Goal: Information Seeking & Learning: Check status

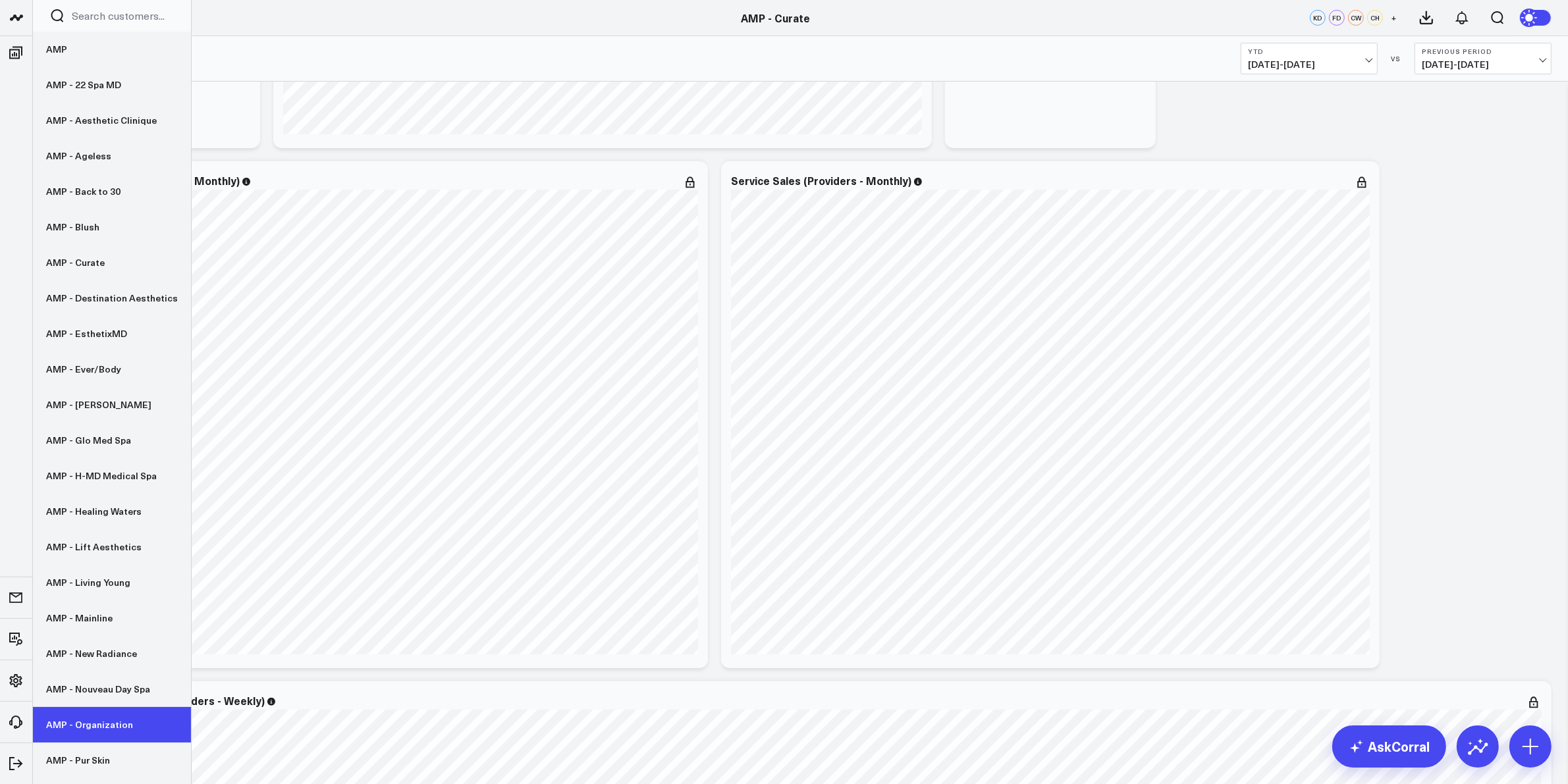
click at [112, 709] on link "AMP - Organization" at bounding box center [112, 724] width 158 height 35
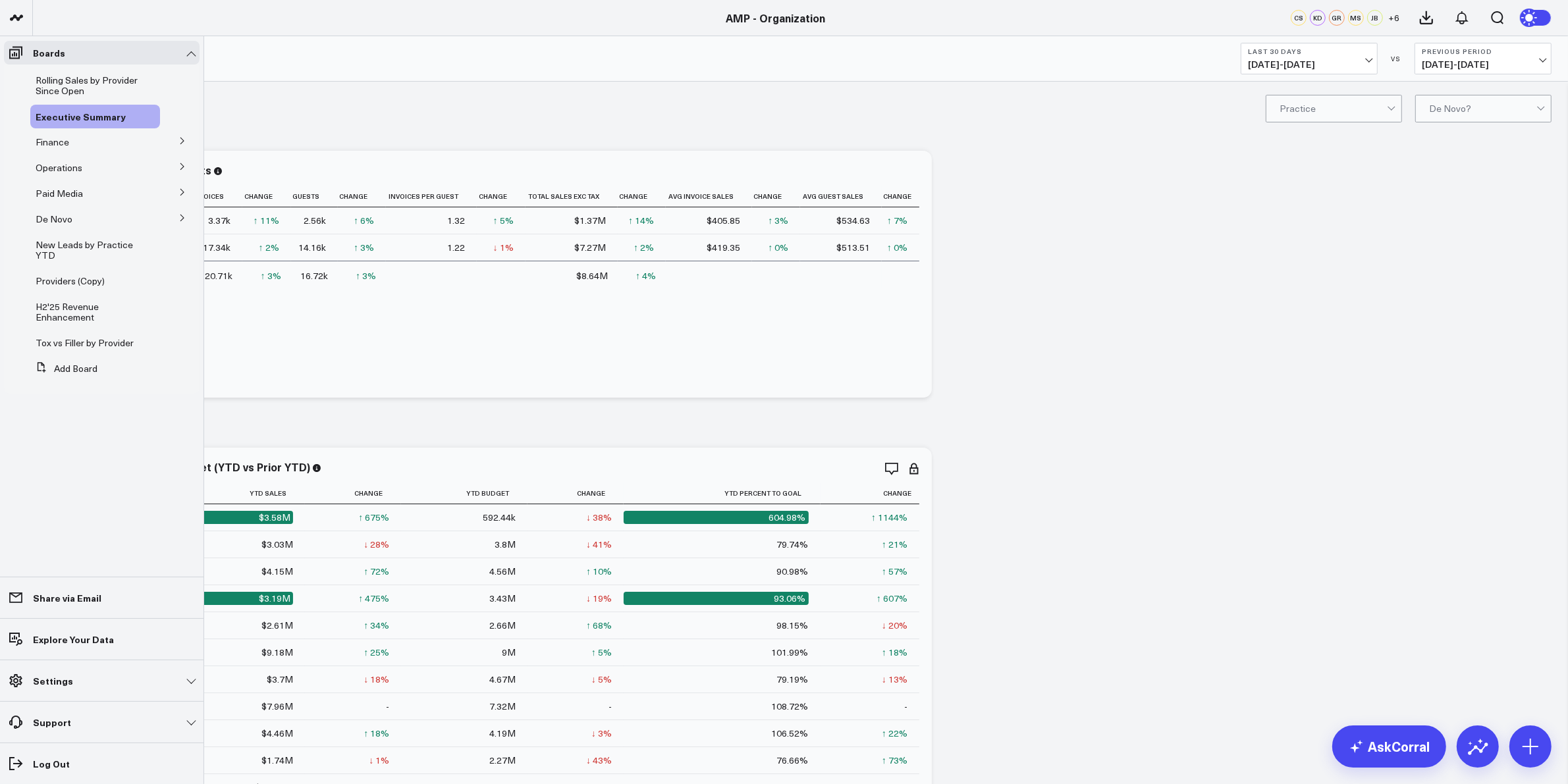
click at [175, 218] on button at bounding box center [182, 218] width 34 height 20
click at [92, 245] on span "De Novo Charts" at bounding box center [77, 242] width 67 height 12
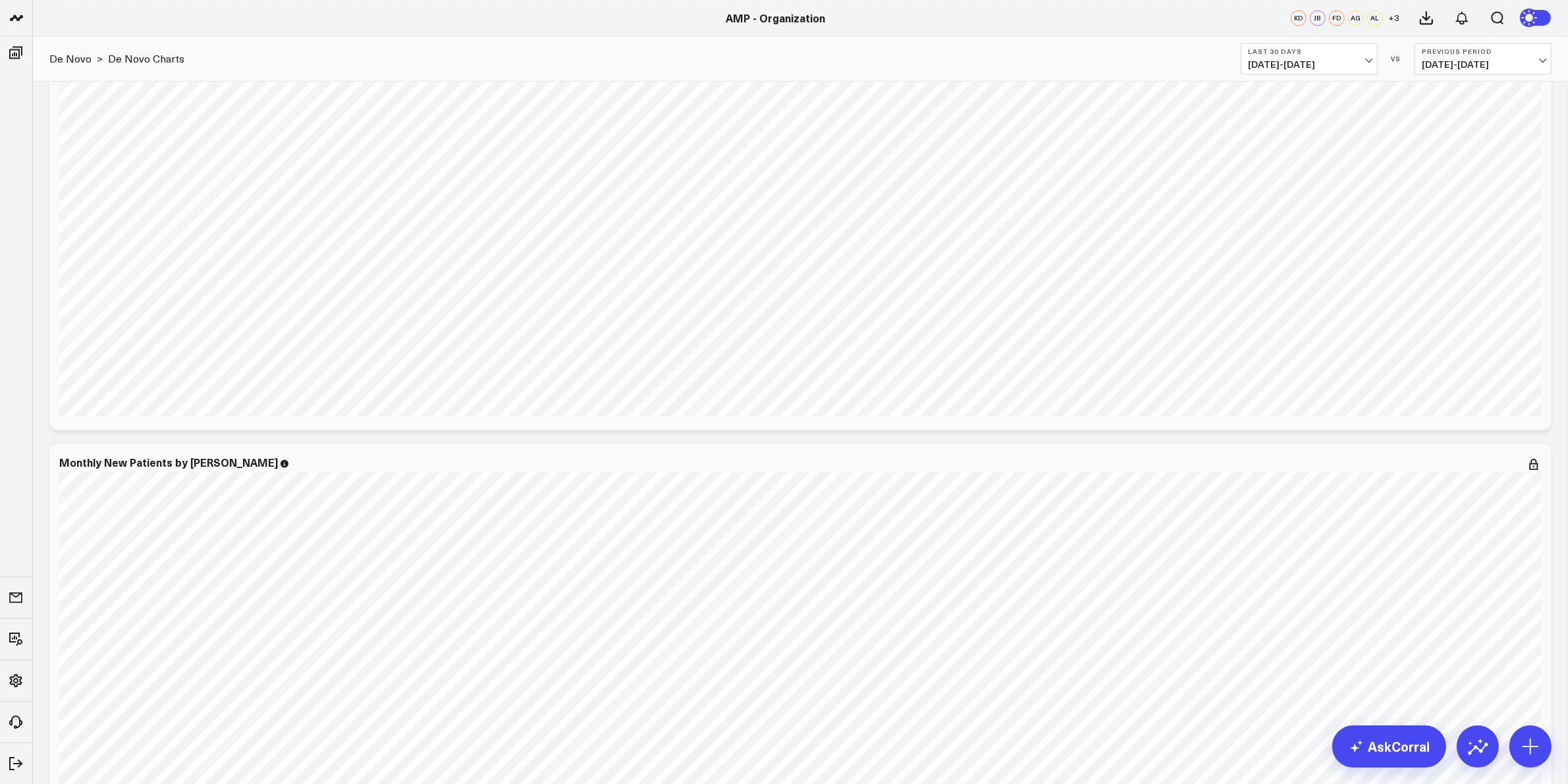
scroll to position [3293, 0]
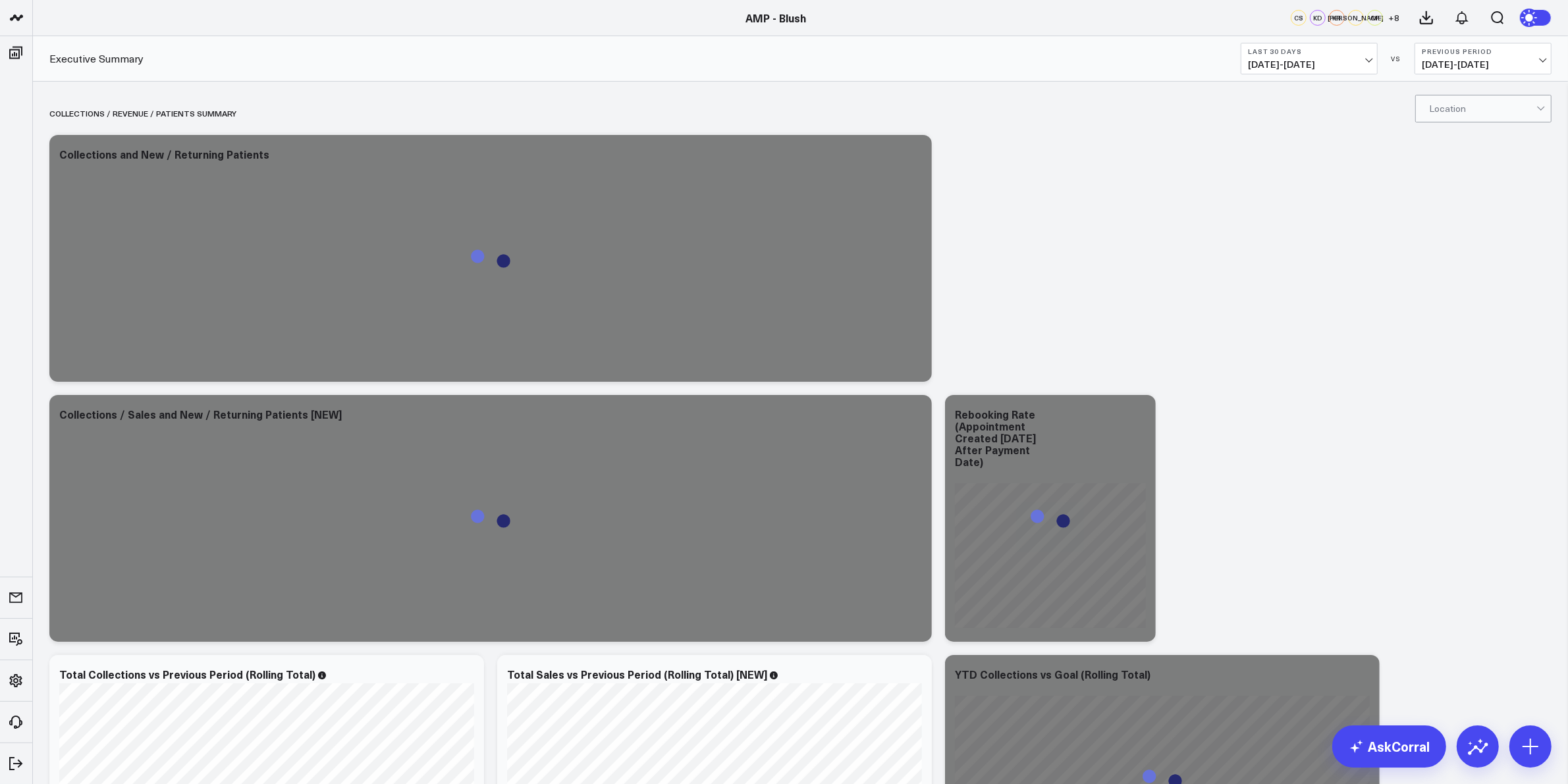
click at [1364, 69] on span "07/23/25 - 08/21/25" at bounding box center [1309, 64] width 122 height 11
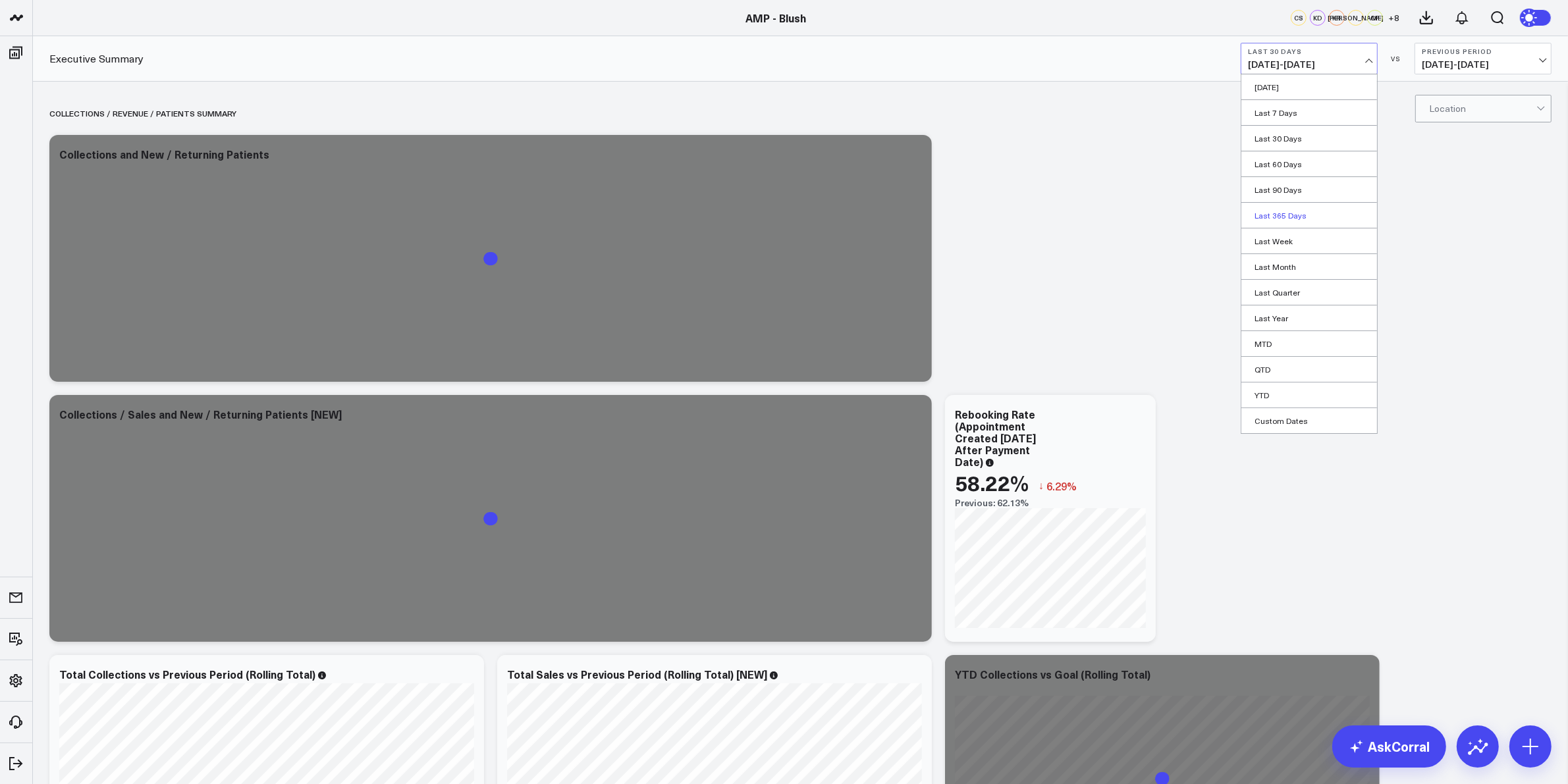
click at [1284, 214] on link "Last 365 Days" at bounding box center [1309, 215] width 135 height 25
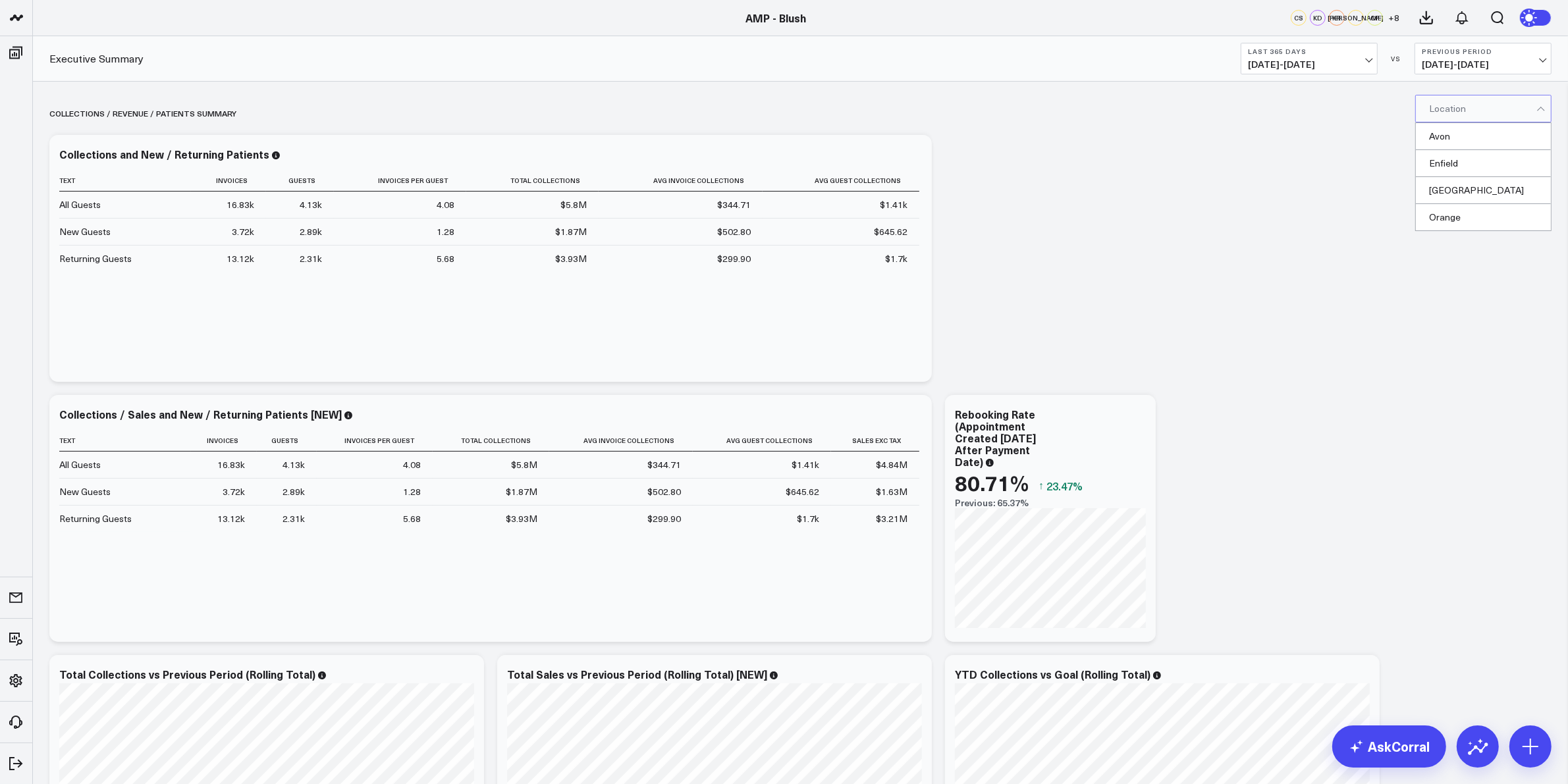
click at [1460, 101] on div at bounding box center [1483, 108] width 108 height 26
click at [1460, 218] on div "Orange" at bounding box center [1483, 218] width 135 height 26
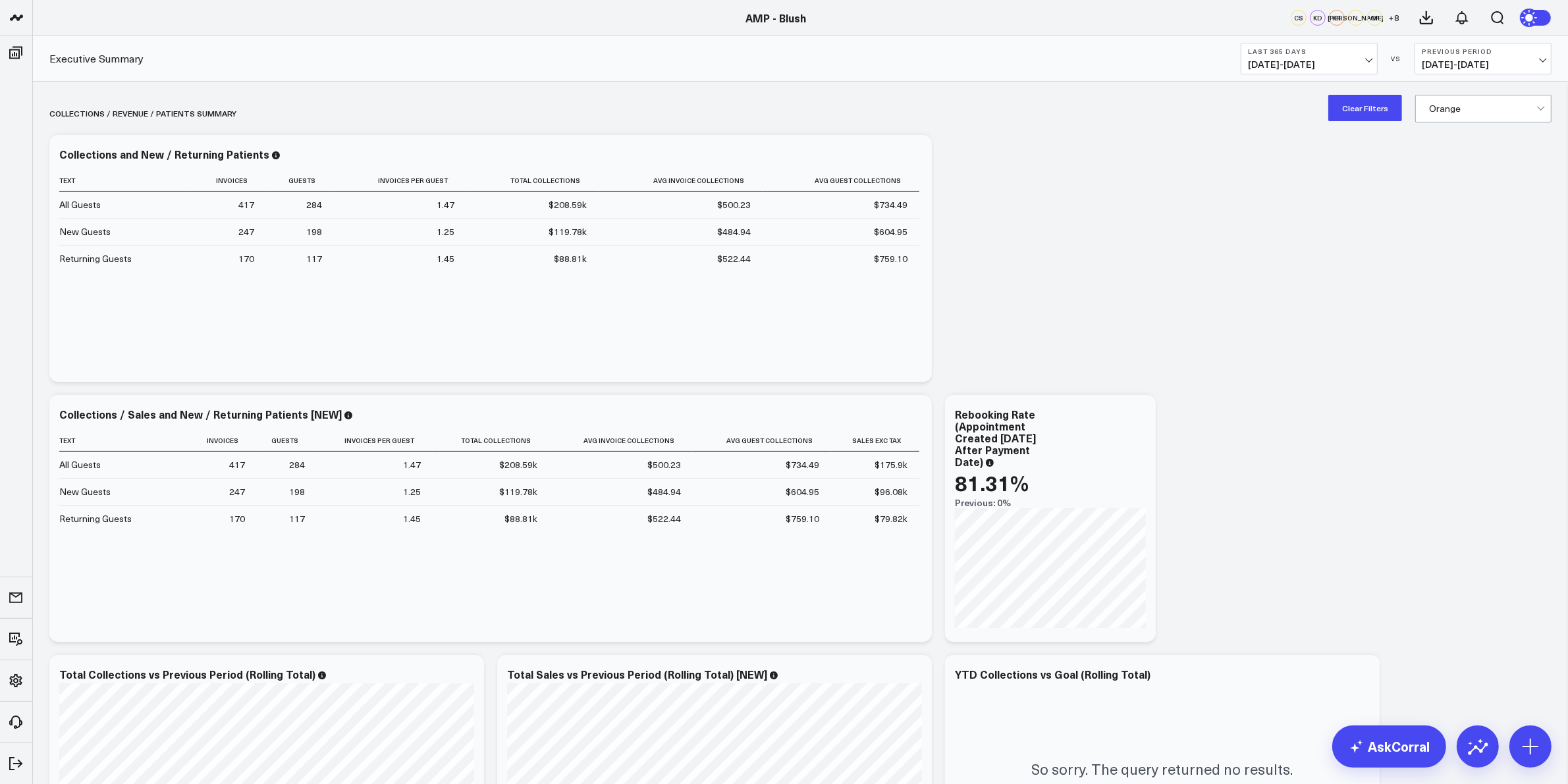
drag, startPoint x: 456, startPoint y: 103, endPoint x: 390, endPoint y: 519, distance: 421.2
drag, startPoint x: 1180, startPoint y: 410, endPoint x: 1072, endPoint y: 106, distance: 322.6
click at [1401, 751] on link "AskCorral" at bounding box center [1389, 746] width 114 height 42
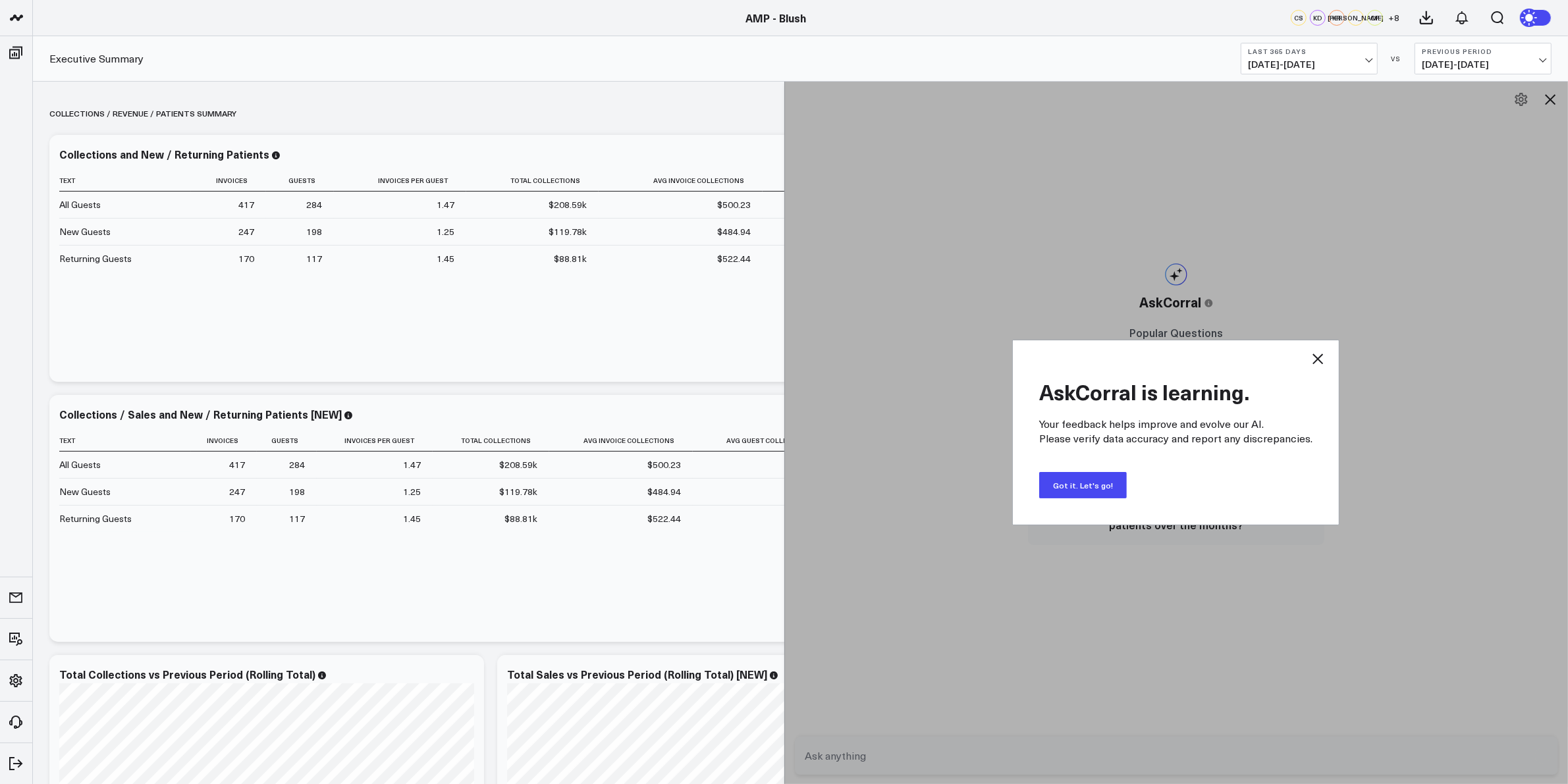
click at [1078, 478] on button "Got it. Let's go!" at bounding box center [1083, 485] width 88 height 26
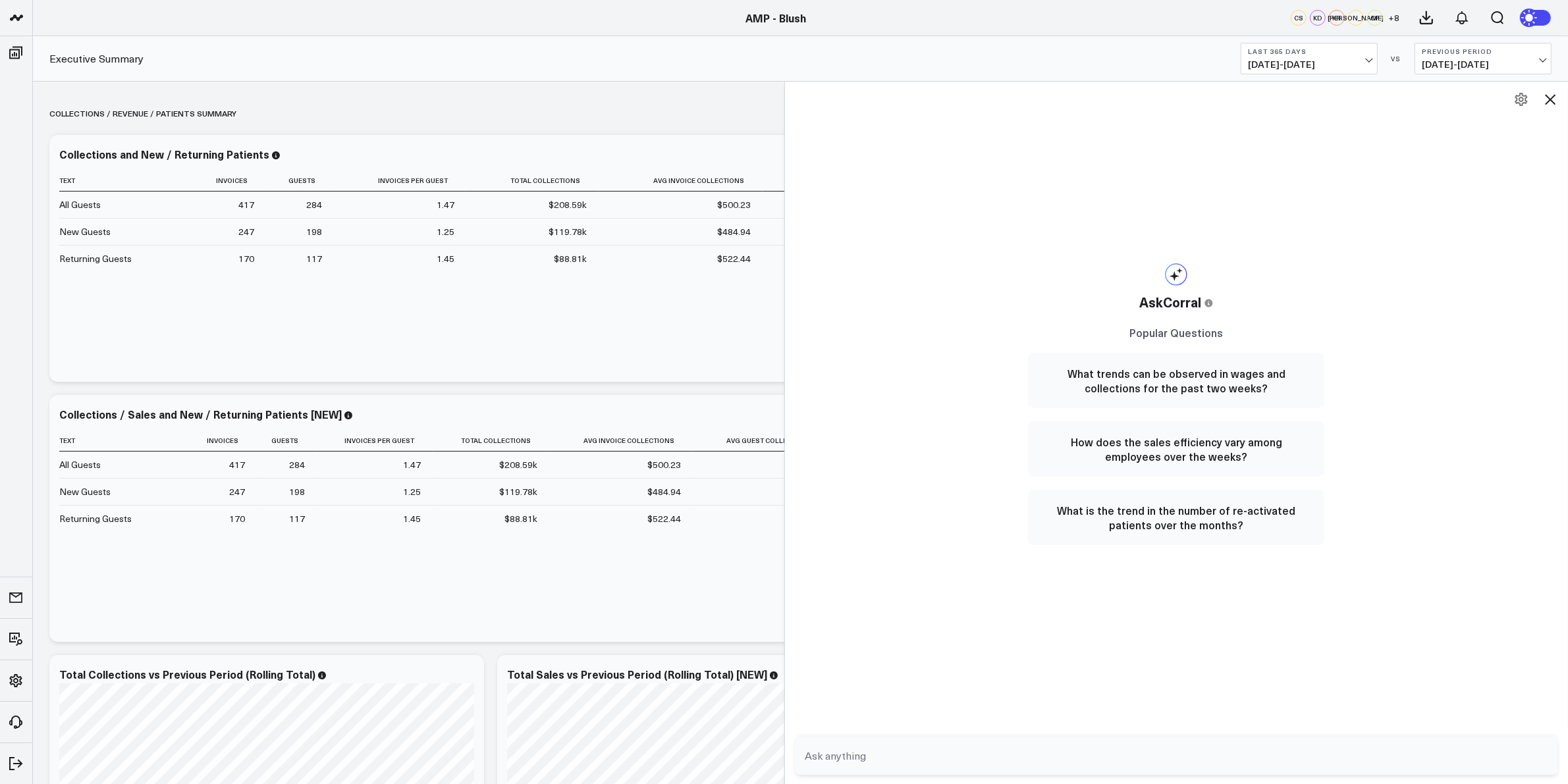
click at [883, 768] on form at bounding box center [1176, 756] width 763 height 39
click at [874, 760] on textarea at bounding box center [1166, 755] width 727 height 24
type textarea "Calculate the mont"
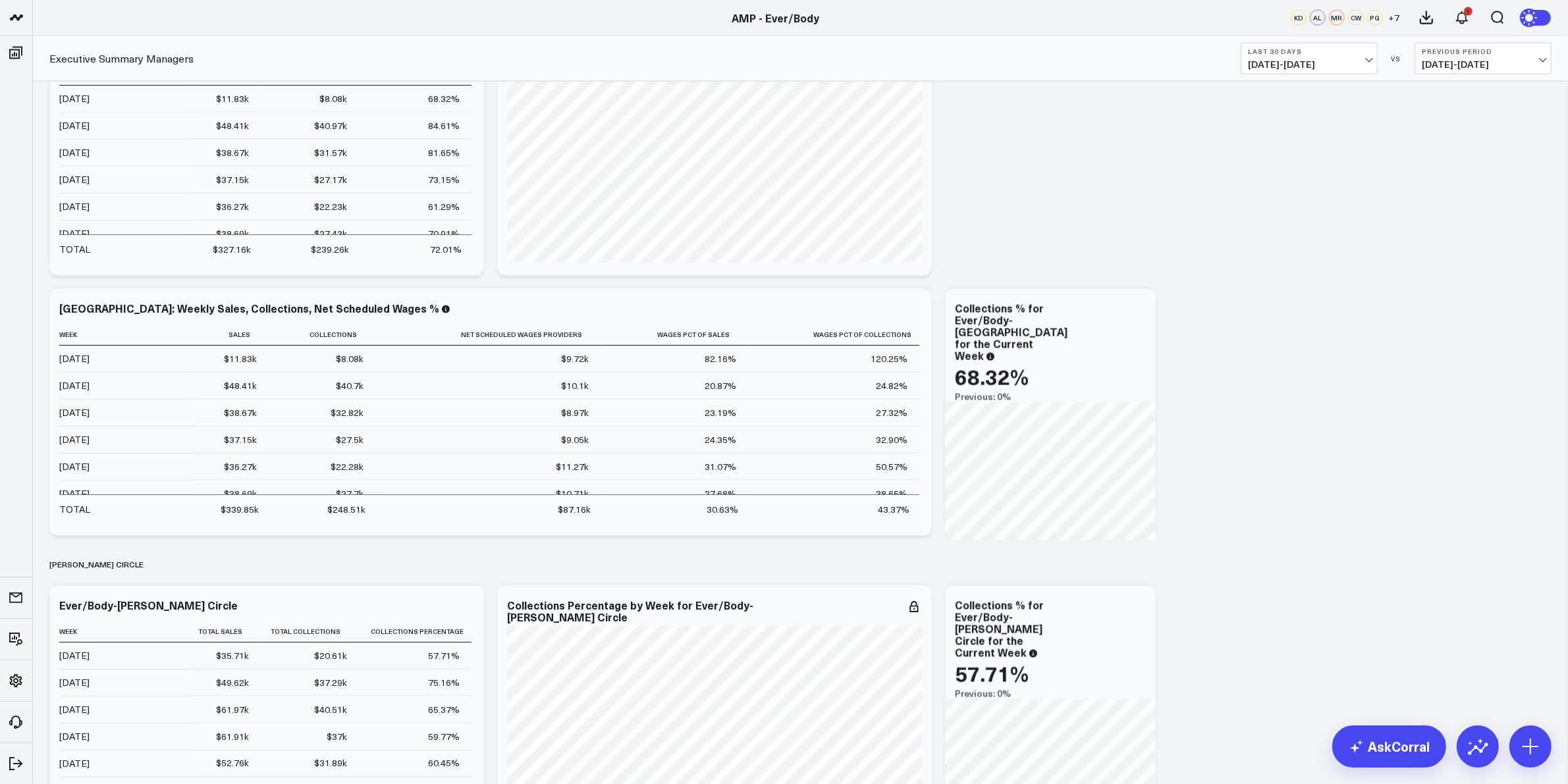
scroll to position [94, 0]
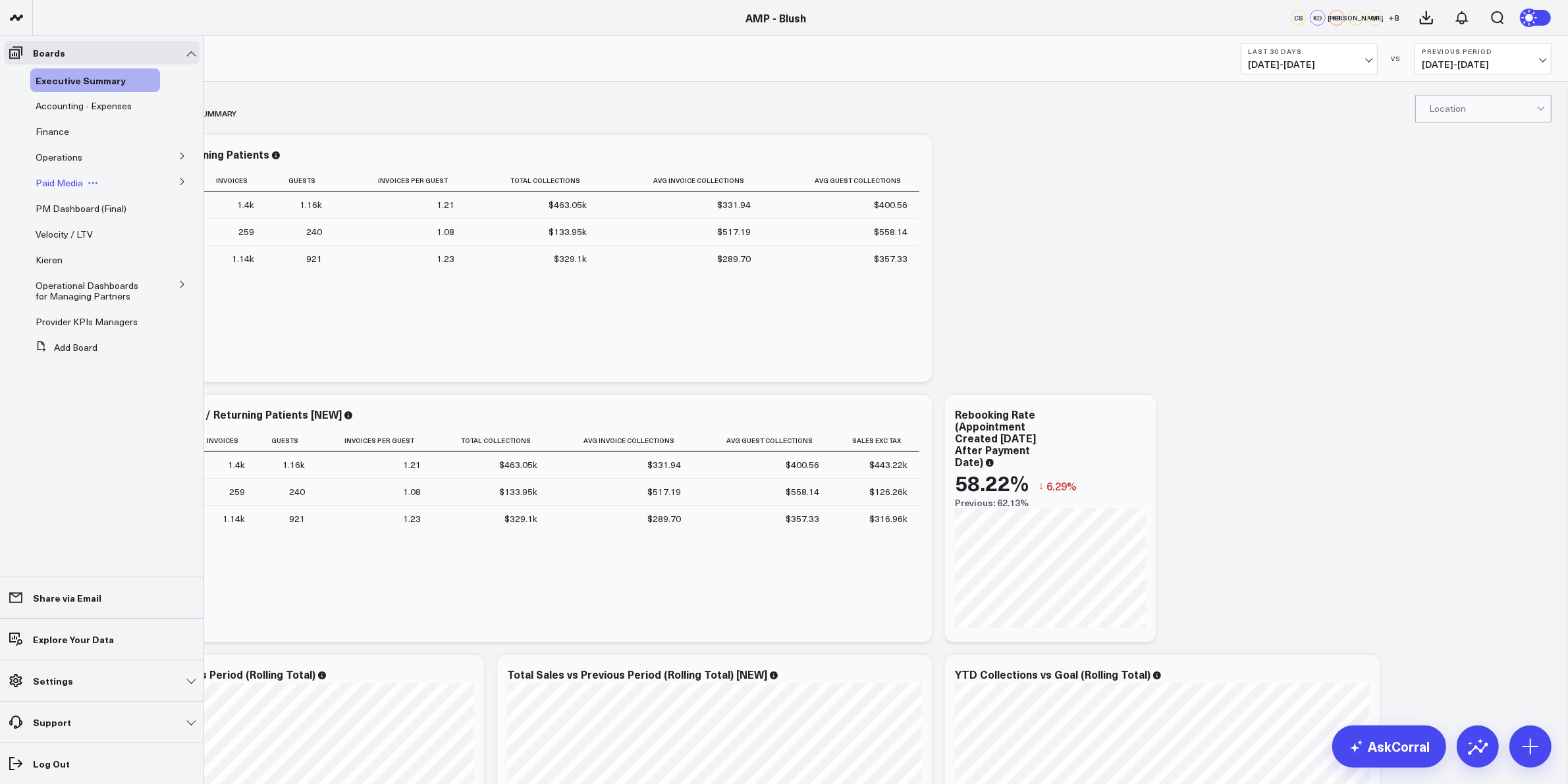
click at [66, 180] on span "Paid Media" at bounding box center [59, 182] width 48 height 12
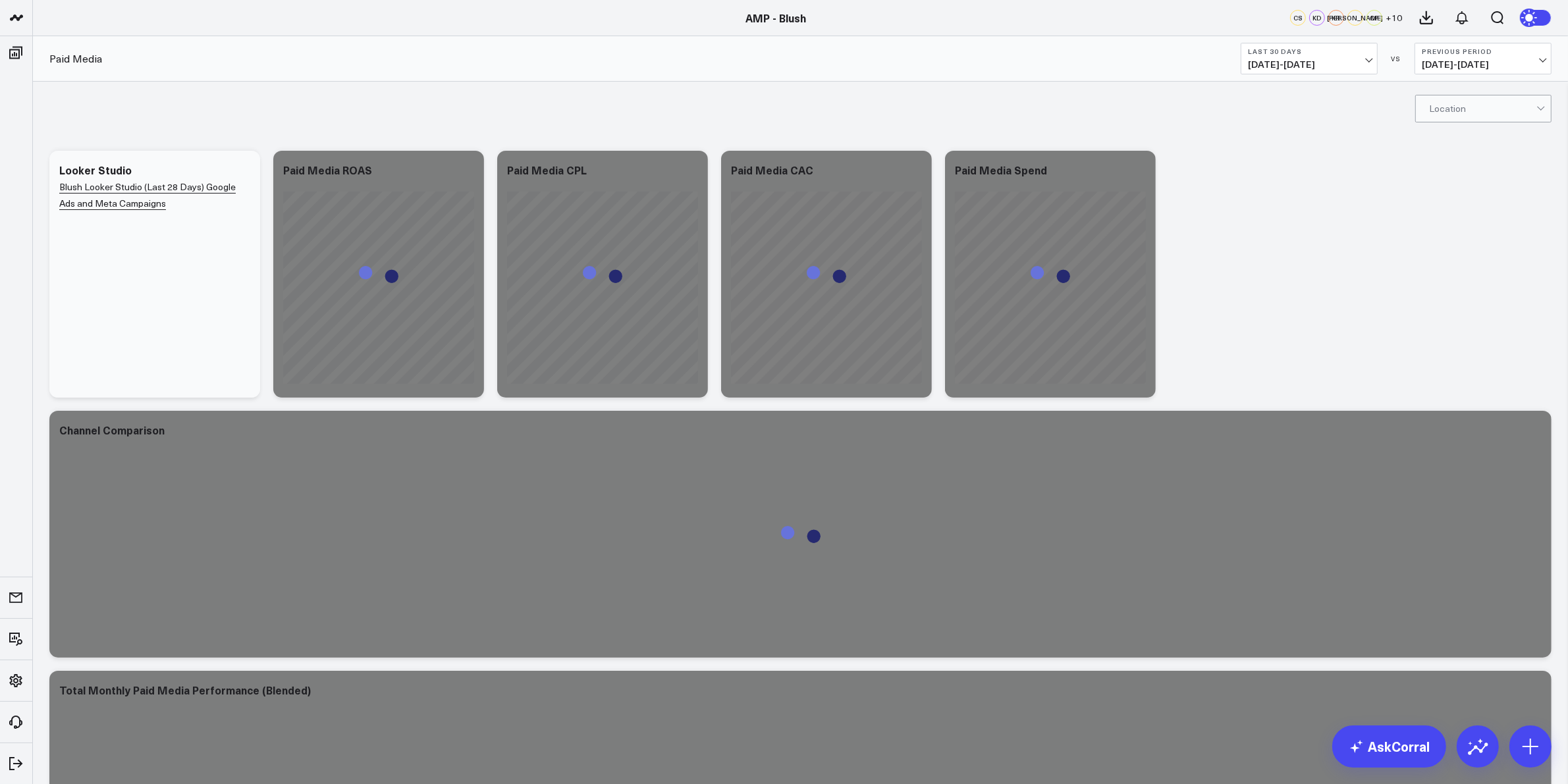
click at [1380, 59] on div "Last 30 Days 07/23/25 - 08/21/25 VS Previous Period 06/23/25 - 07/22/25" at bounding box center [1396, 58] width 311 height 32
click at [1371, 54] on button "Last 30 Days 07/23/25 - 08/21/25" at bounding box center [1309, 58] width 137 height 32
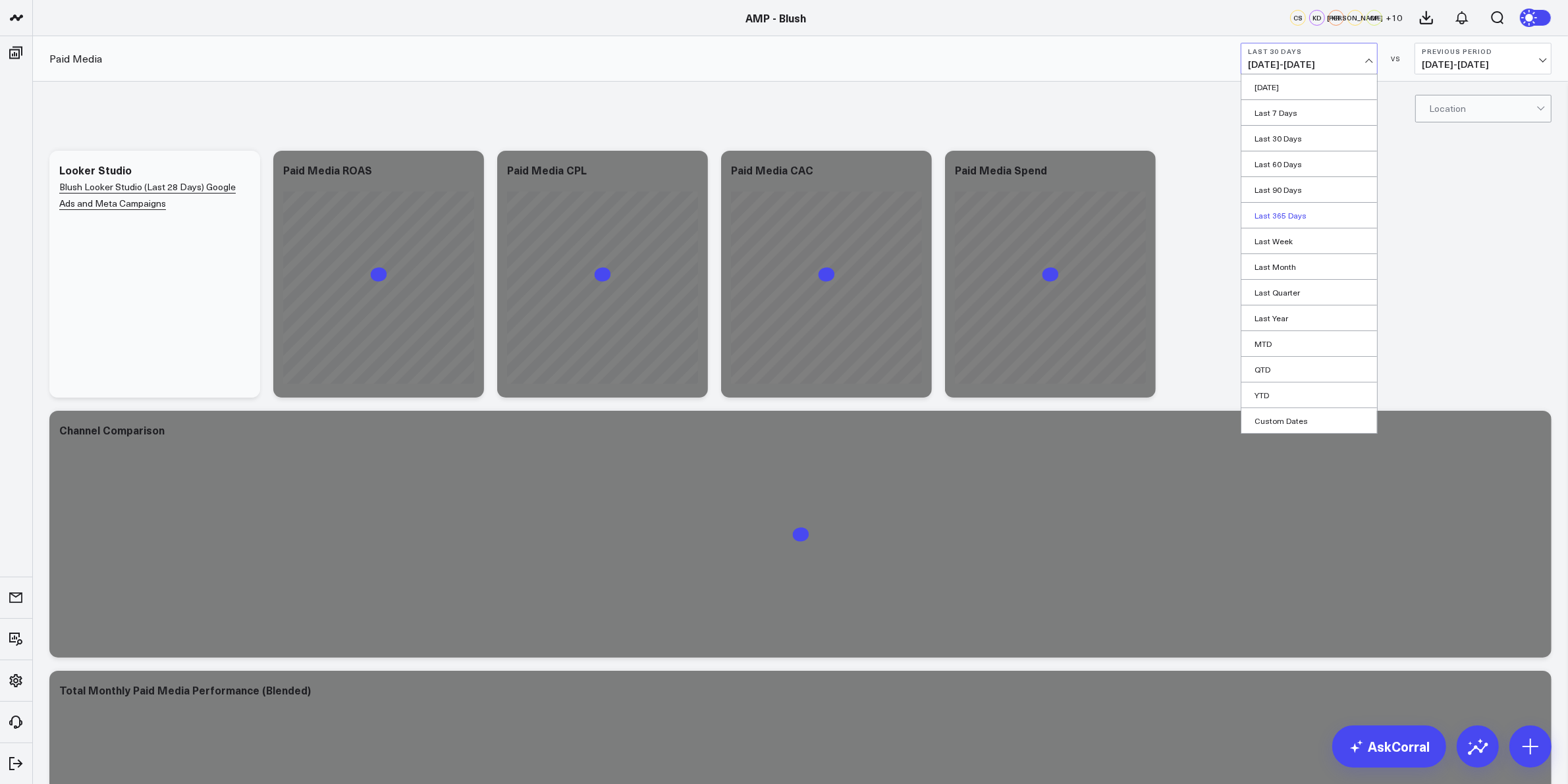
click at [1287, 216] on link "Last 365 Days" at bounding box center [1309, 215] width 135 height 25
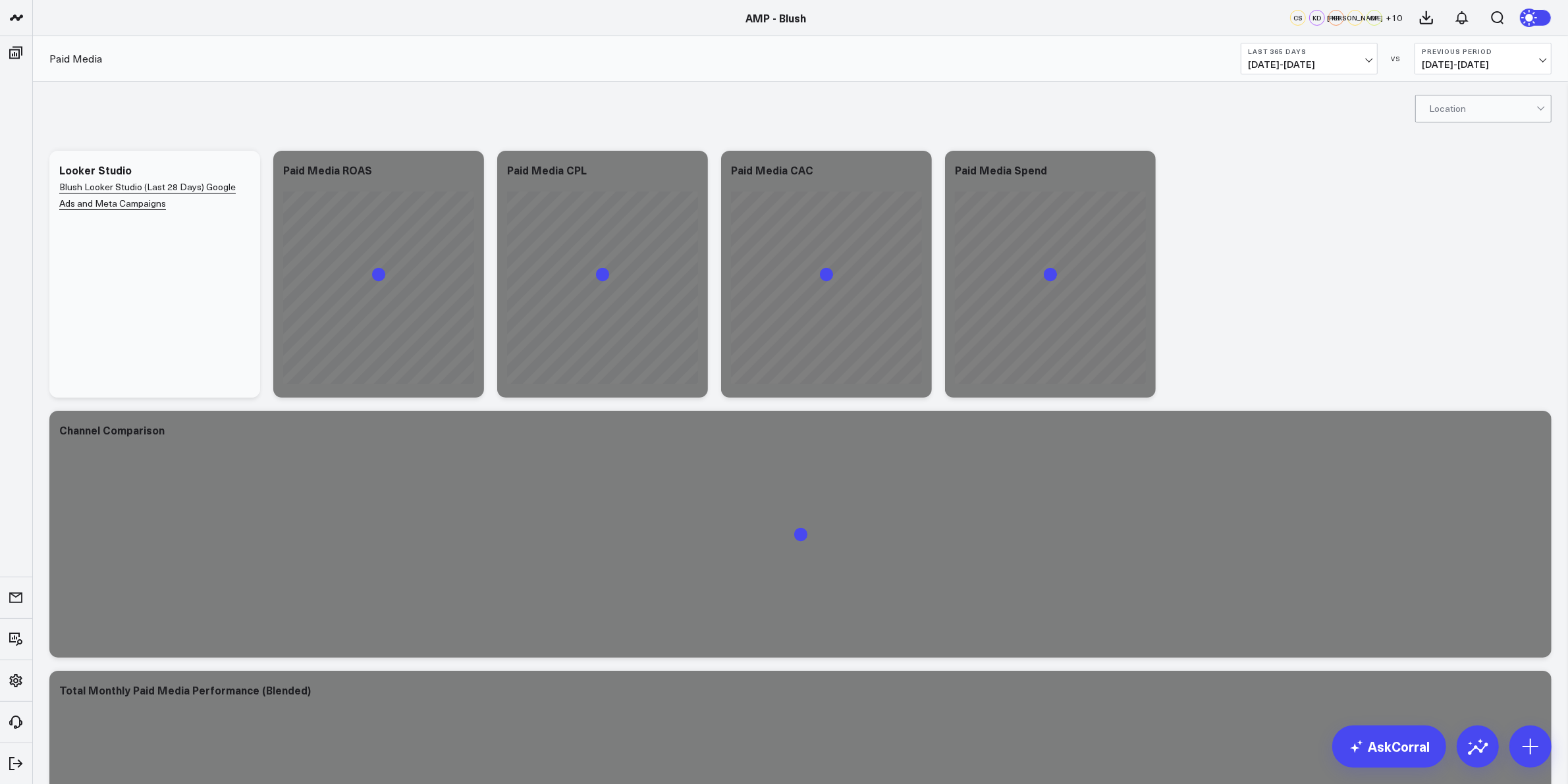
click at [1327, 214] on div "Modify via AI Copy link to widget Ask support Remove Create linked copy Executi…" at bounding box center [800, 534] width 1515 height 781
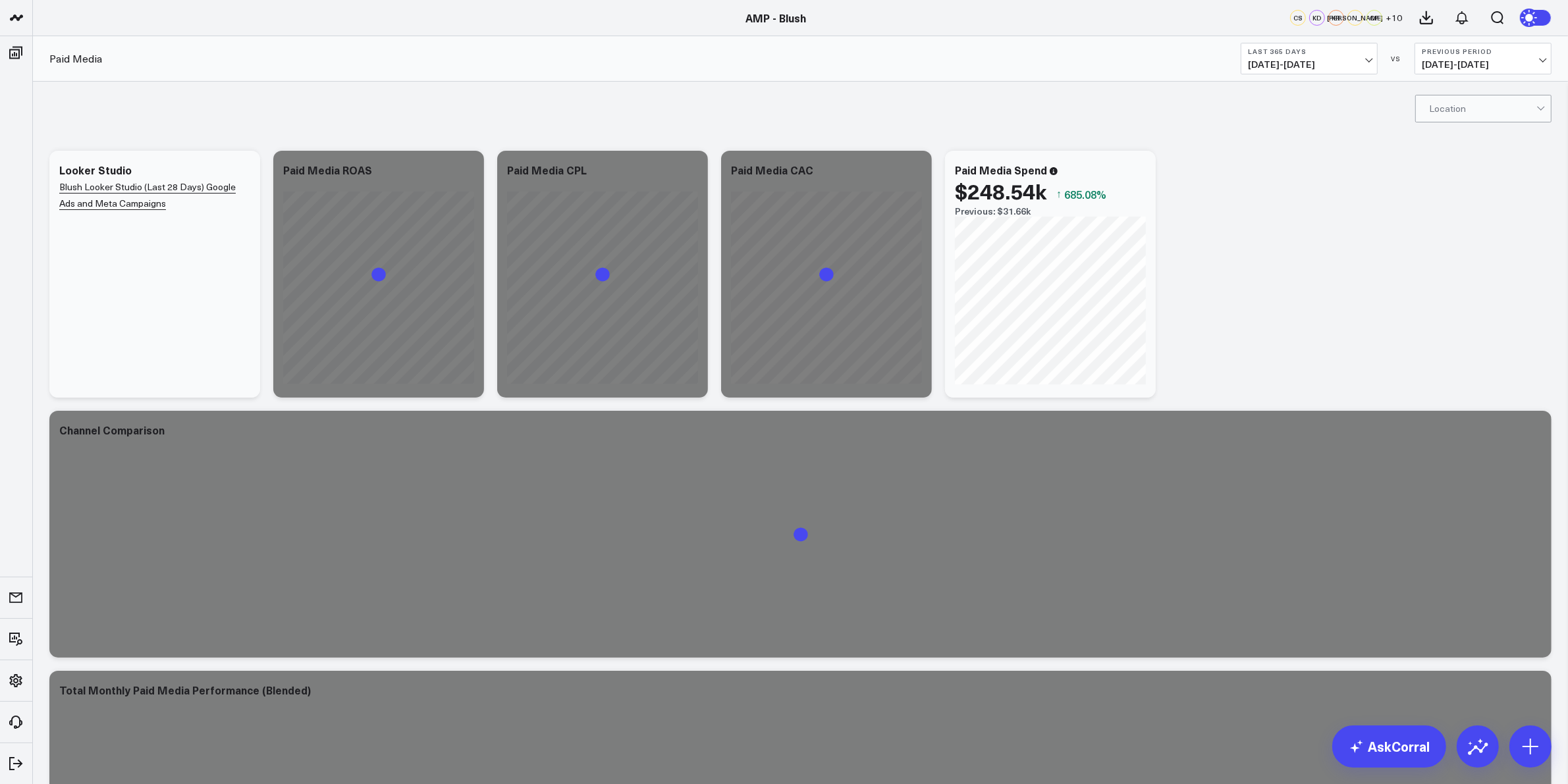
drag, startPoint x: 1285, startPoint y: 195, endPoint x: 647, endPoint y: 126, distance: 641.7
click at [1285, 195] on div "Modify via AI Copy link to widget Ask support Remove Create linked copy Executi…" at bounding box center [800, 534] width 1515 height 781
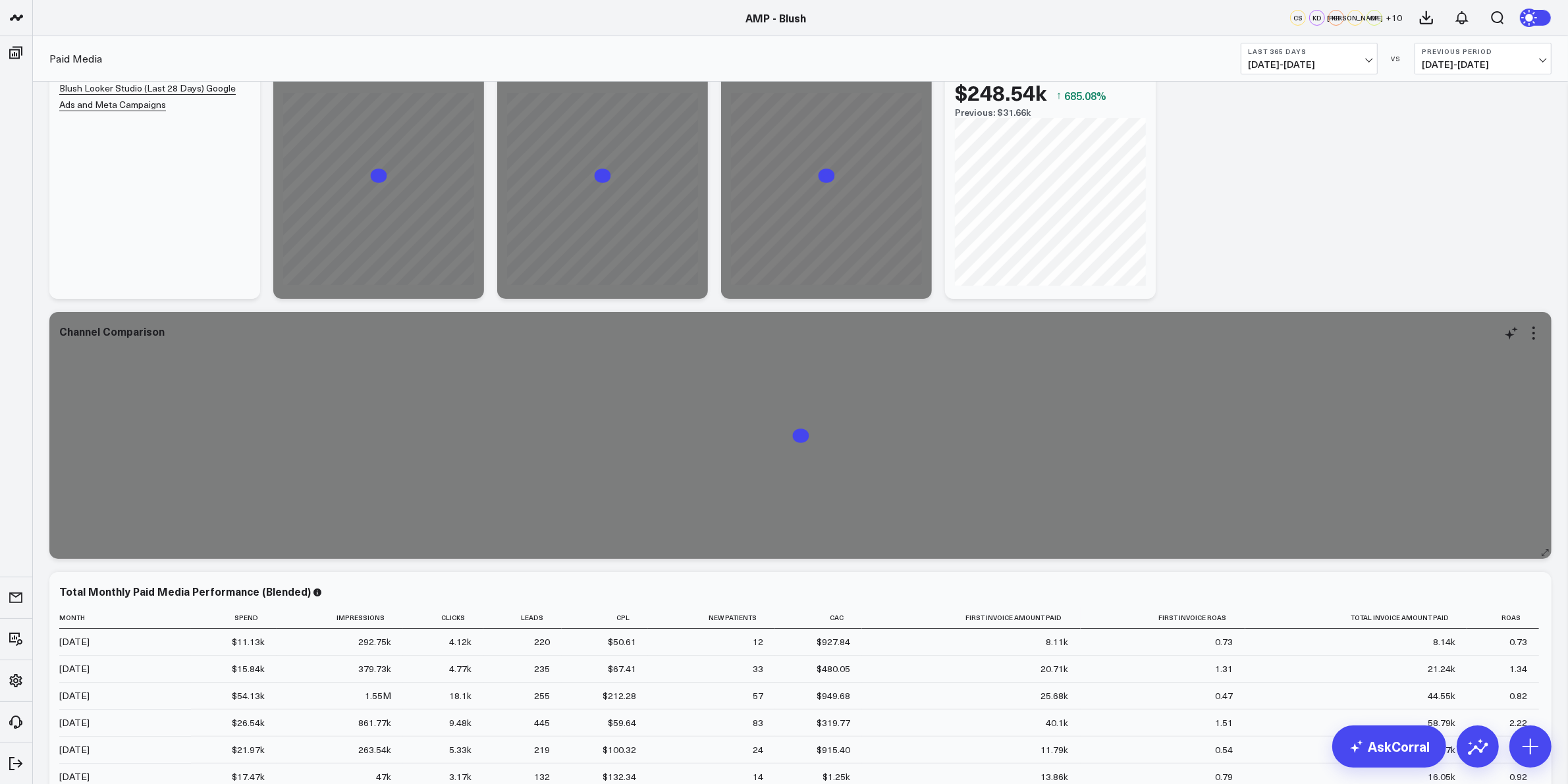
scroll to position [218, 0]
